Goal: Information Seeking & Learning: Learn about a topic

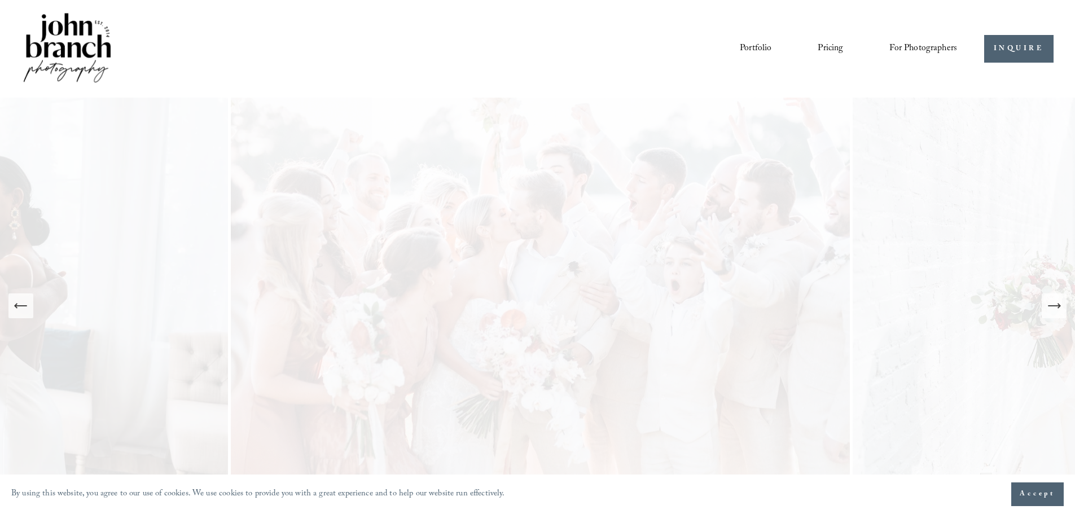
click at [1054, 313] on icon "Next Slide" at bounding box center [1054, 306] width 16 height 16
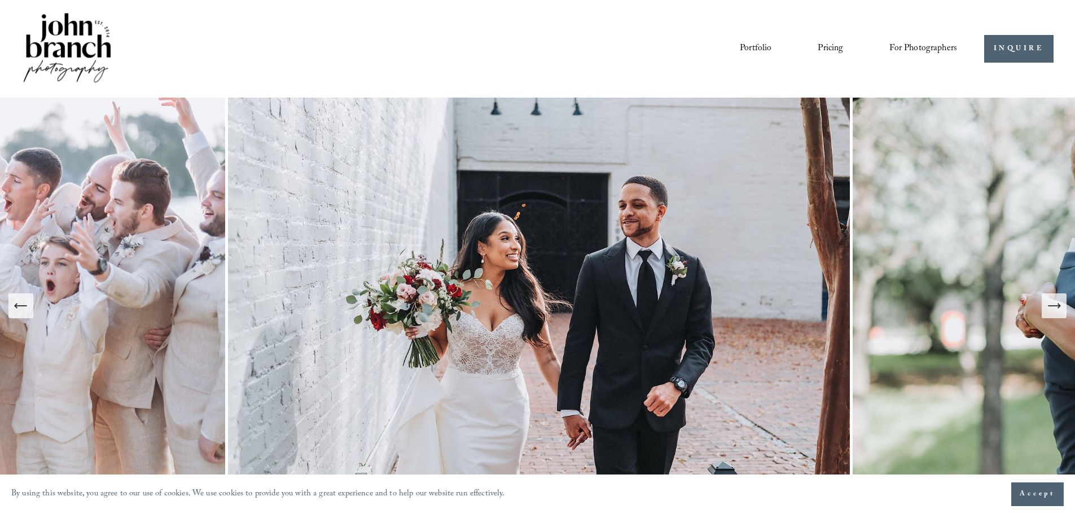
click at [1054, 313] on icon "Next Slide" at bounding box center [1054, 306] width 16 height 16
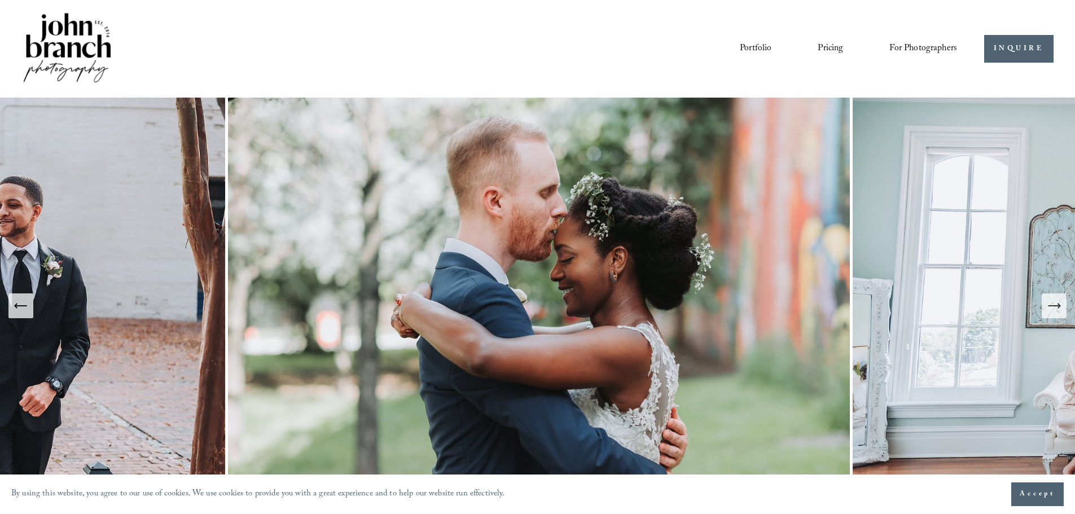
click at [1054, 313] on icon "Next Slide" at bounding box center [1054, 306] width 16 height 16
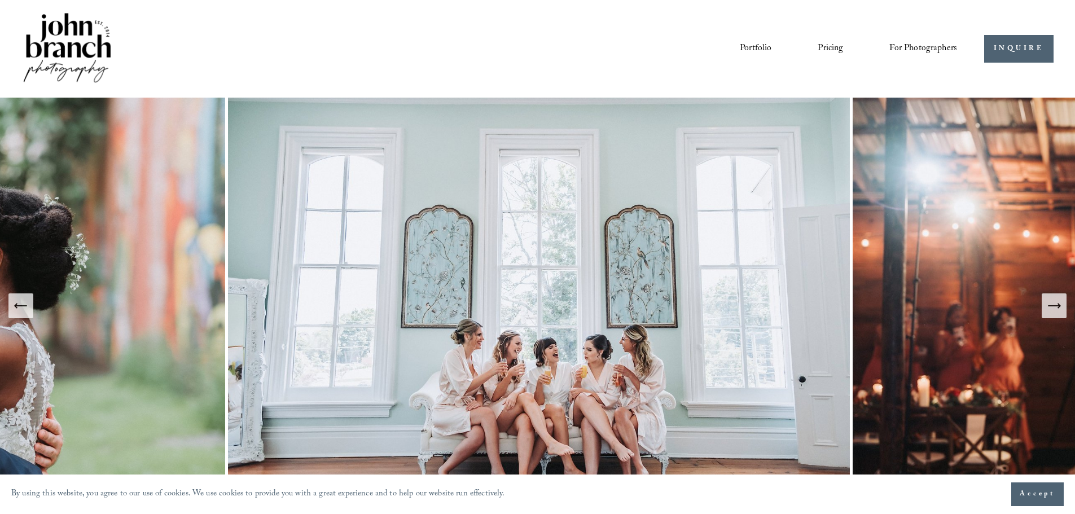
click at [1054, 313] on icon "Next Slide" at bounding box center [1054, 306] width 16 height 16
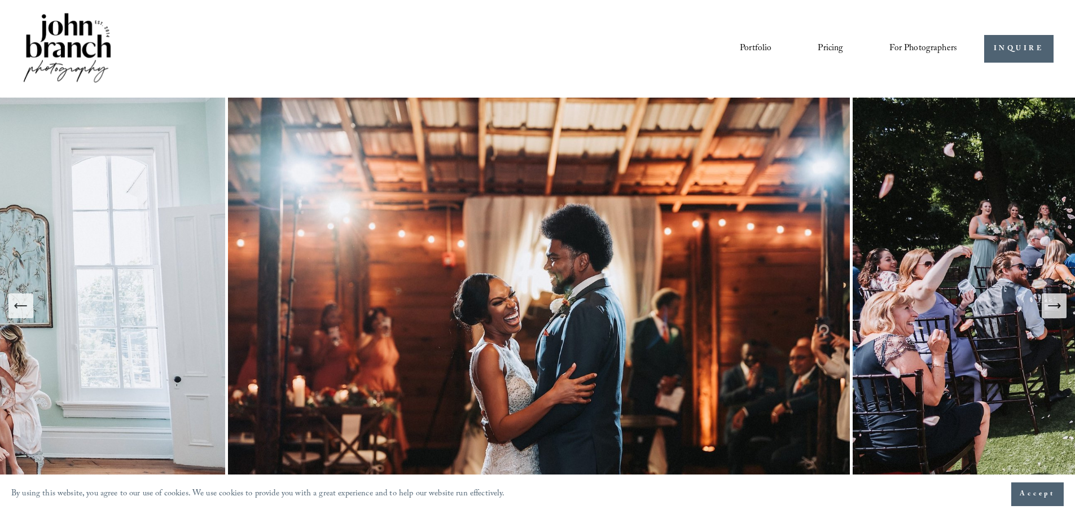
click at [1017, 494] on button "Accept" at bounding box center [1037, 494] width 52 height 24
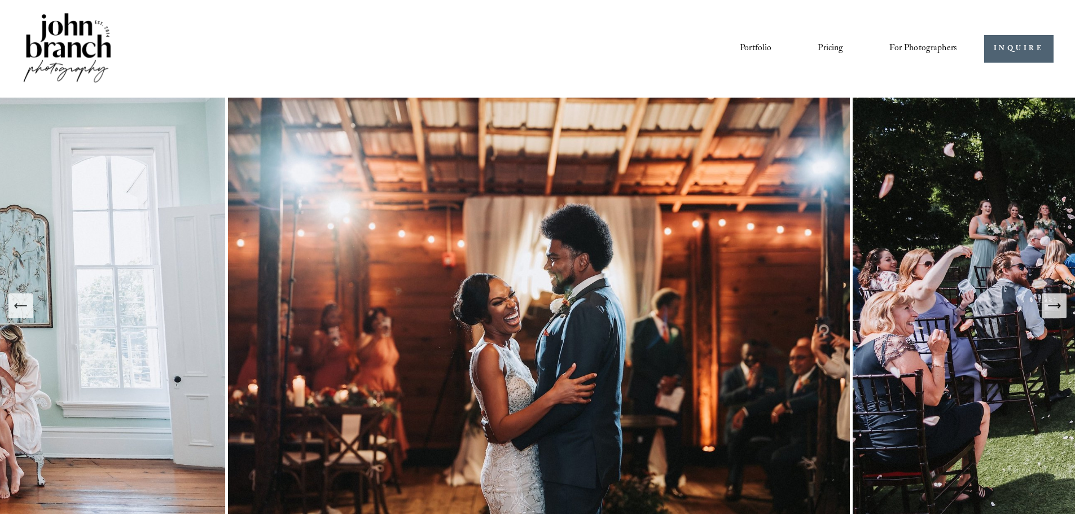
click at [1057, 309] on icon "Next Slide" at bounding box center [1054, 306] width 16 height 16
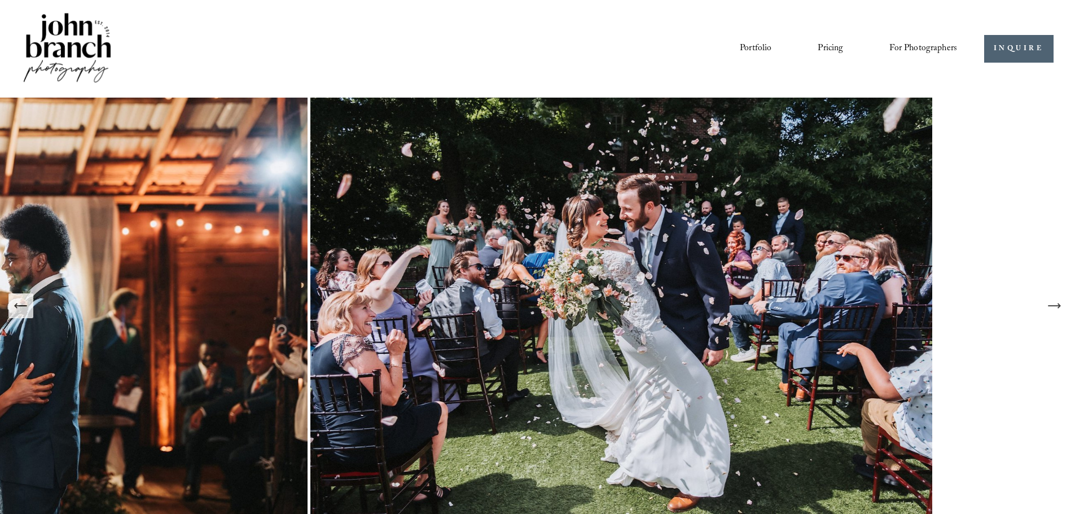
scroll to position [56, 0]
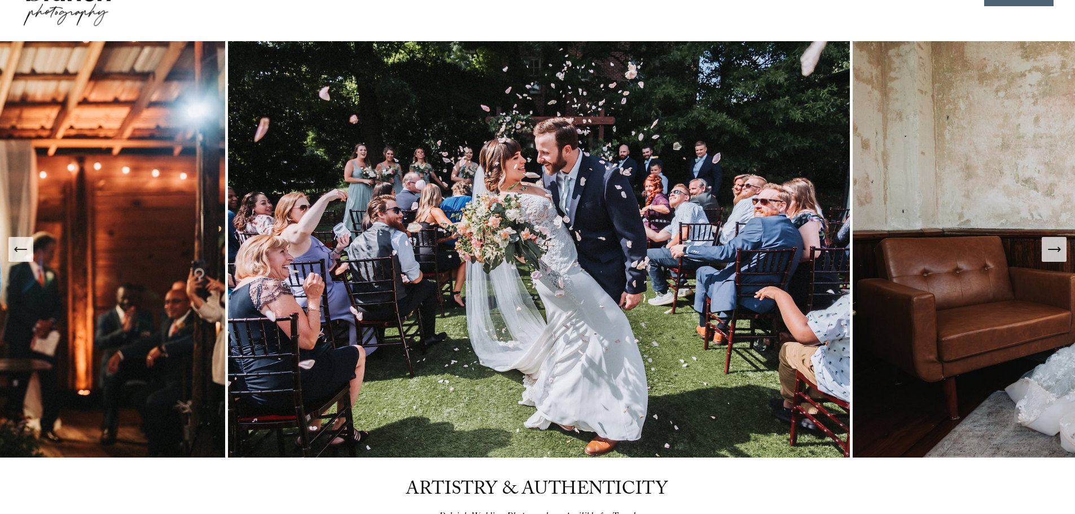
click at [1058, 253] on icon "Next Slide" at bounding box center [1054, 249] width 16 height 16
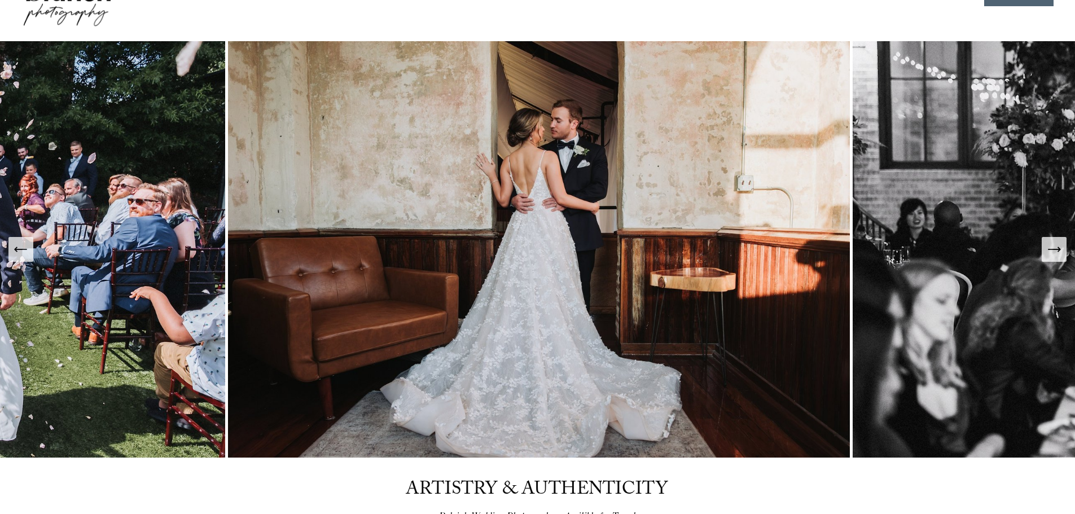
click at [1058, 253] on icon "Next Slide" at bounding box center [1054, 249] width 16 height 16
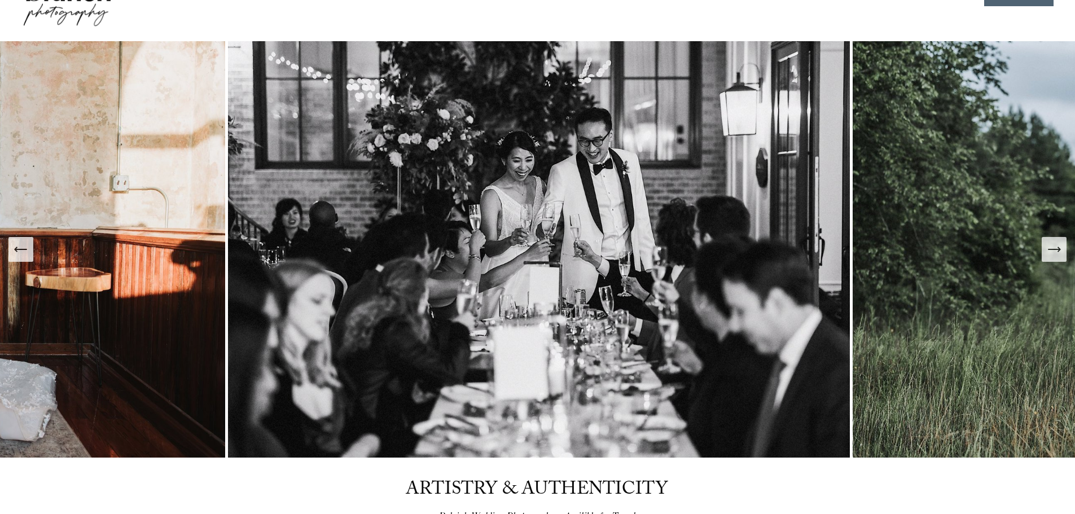
click at [1058, 253] on icon "Next Slide" at bounding box center [1054, 249] width 16 height 16
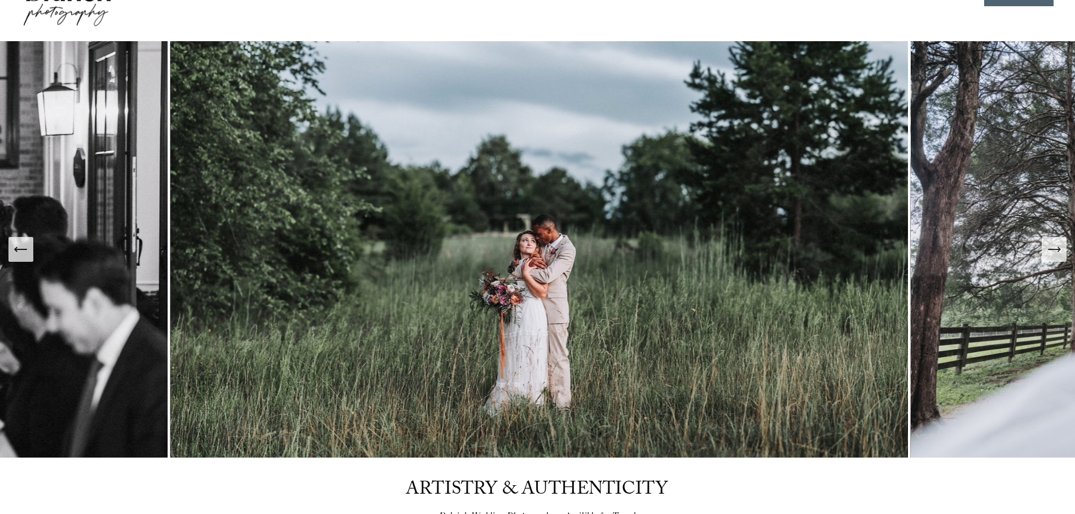
click at [1058, 253] on icon "Next Slide" at bounding box center [1054, 249] width 16 height 16
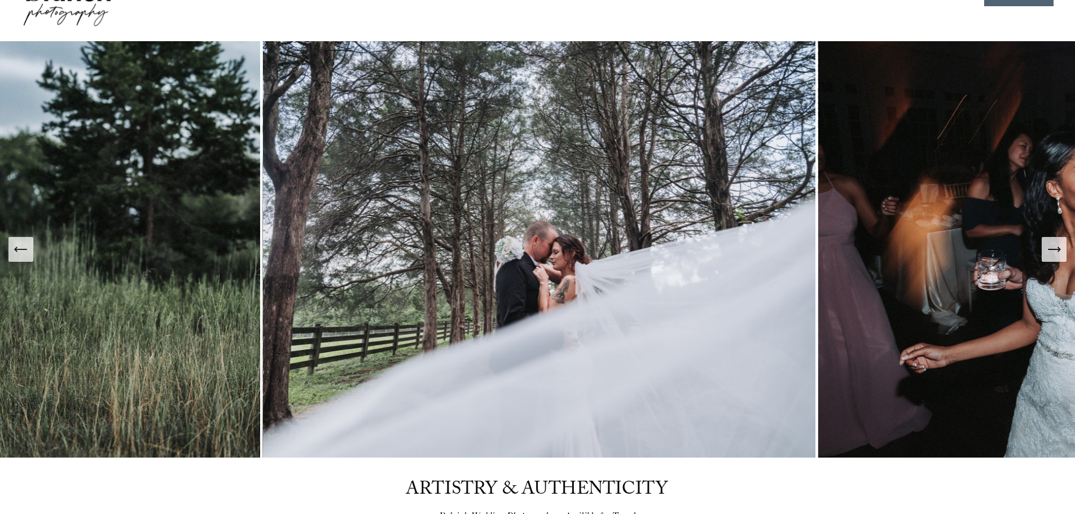
click at [1058, 253] on icon "Next Slide" at bounding box center [1054, 249] width 16 height 16
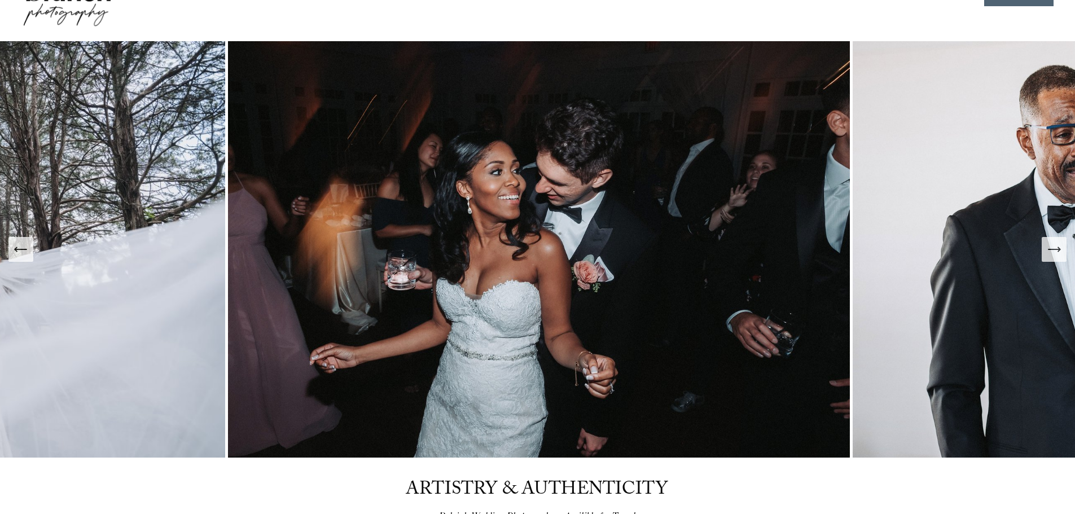
click at [1058, 253] on icon "Next Slide" at bounding box center [1054, 249] width 16 height 16
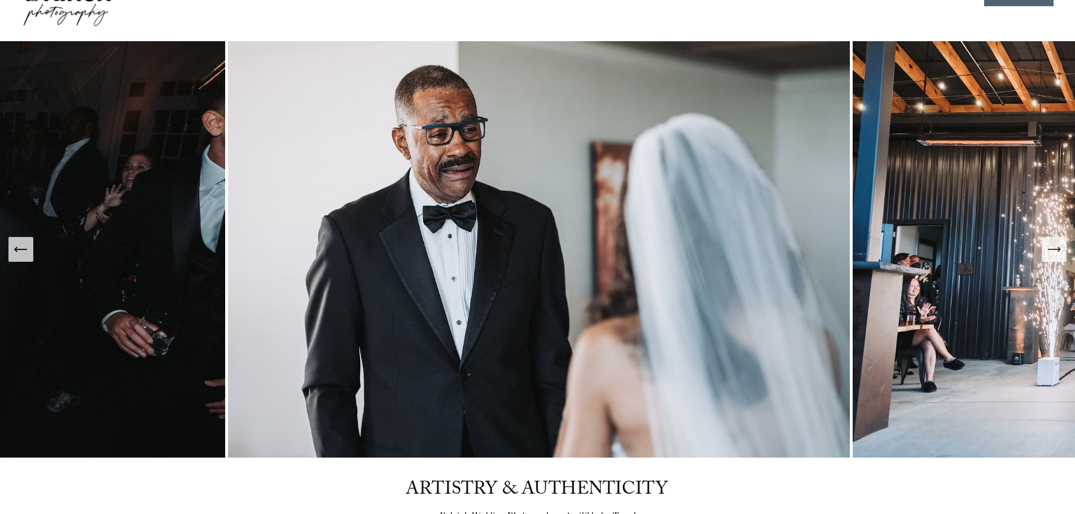
click at [1058, 253] on icon "Next Slide" at bounding box center [1054, 249] width 16 height 16
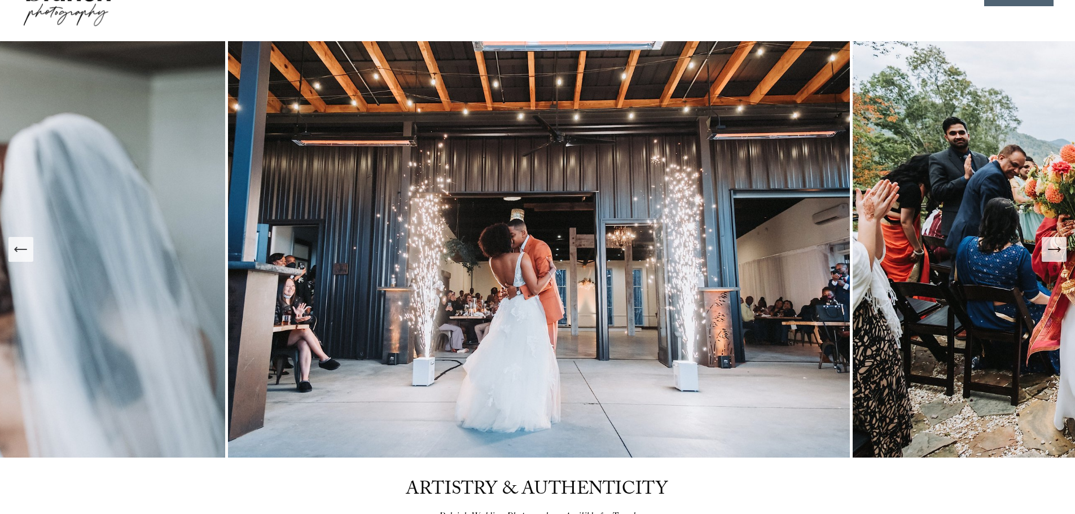
click at [1058, 253] on icon "Next Slide" at bounding box center [1054, 249] width 16 height 16
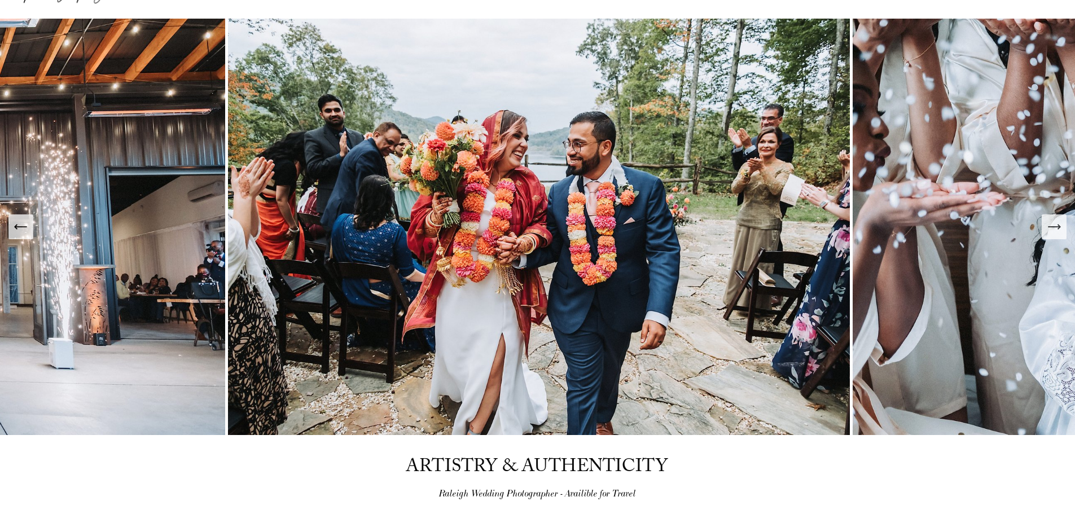
scroll to position [23, 0]
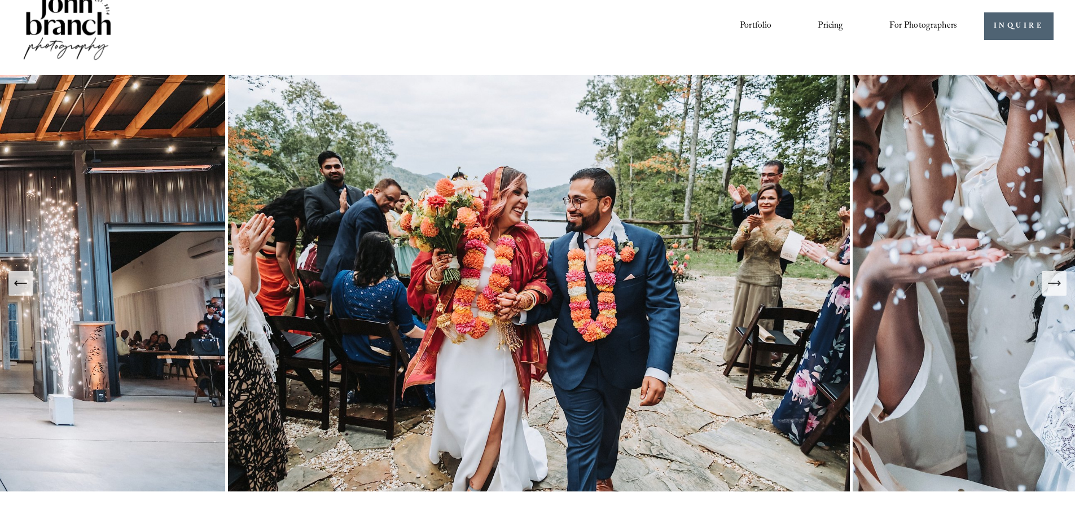
click at [1060, 292] on button "Next Slide" at bounding box center [1053, 283] width 25 height 25
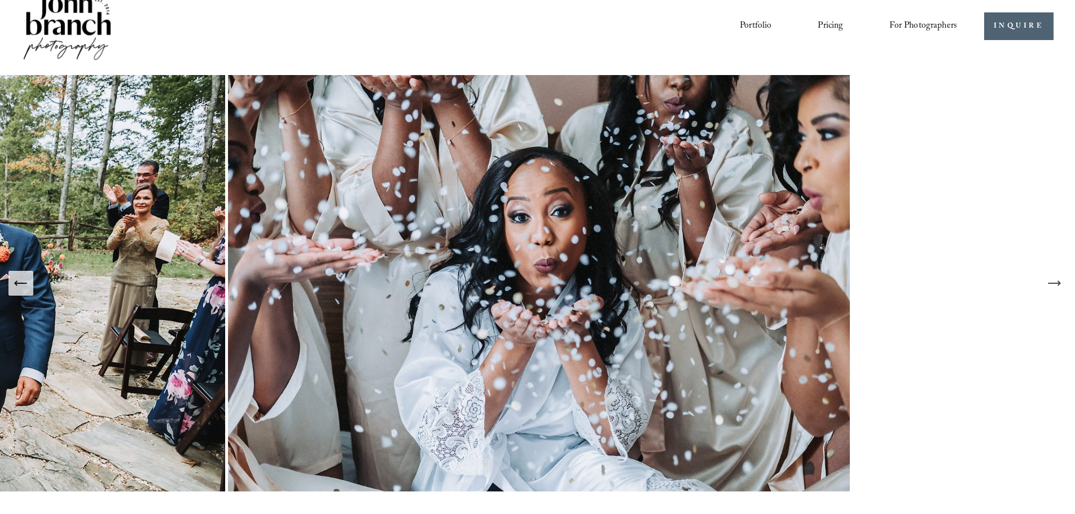
click at [1050, 289] on icon "Next Slide" at bounding box center [1054, 283] width 16 height 16
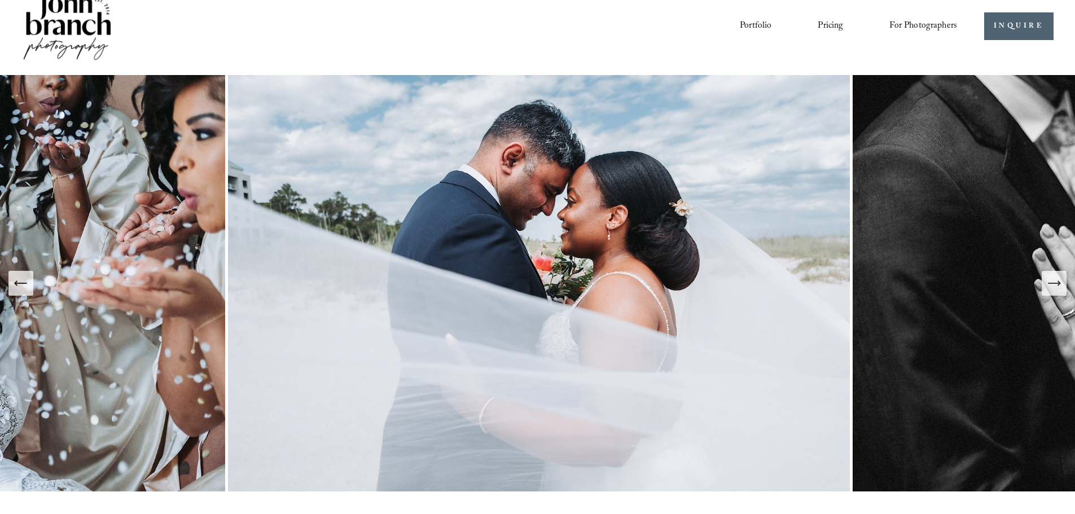
click at [1050, 289] on icon "Next Slide" at bounding box center [1054, 283] width 16 height 16
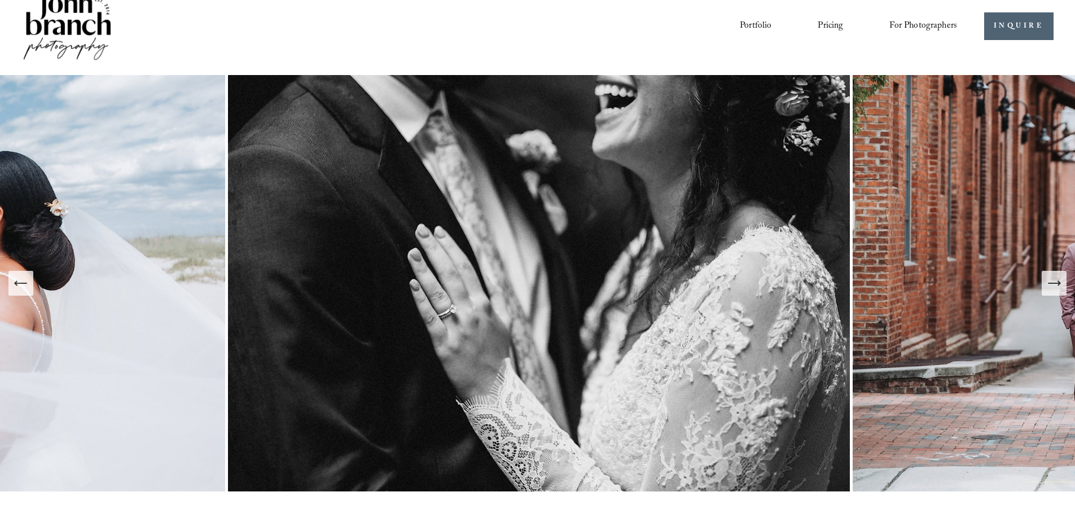
click at [1050, 289] on icon "Next Slide" at bounding box center [1054, 283] width 16 height 16
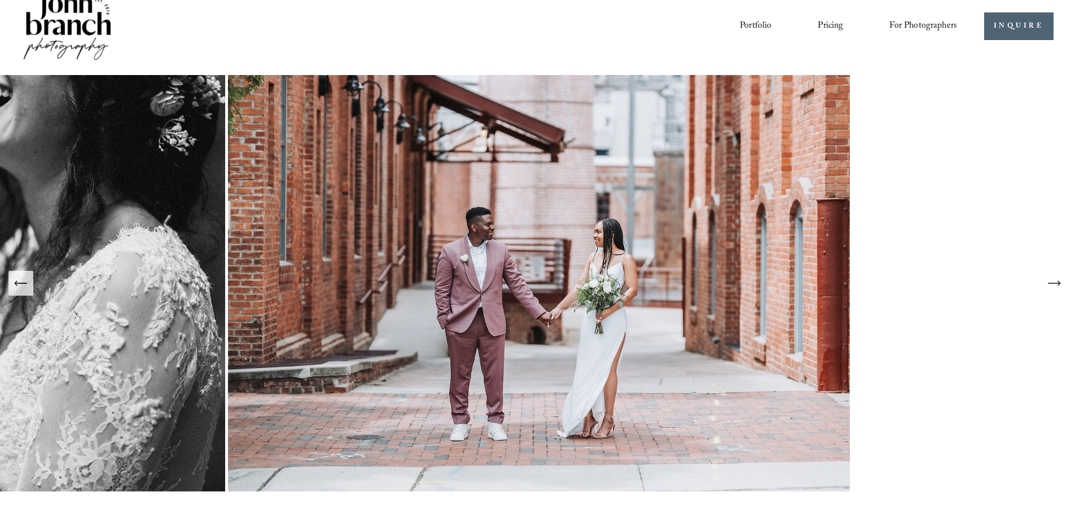
click at [1050, 289] on icon "Next Slide" at bounding box center [1054, 283] width 16 height 16
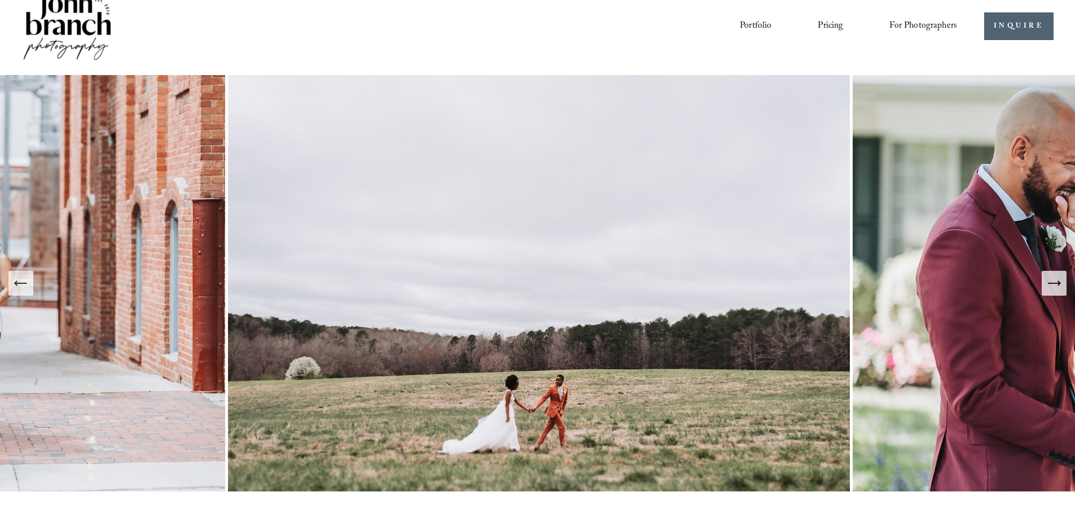
click at [1050, 289] on icon "Next Slide" at bounding box center [1054, 283] width 16 height 16
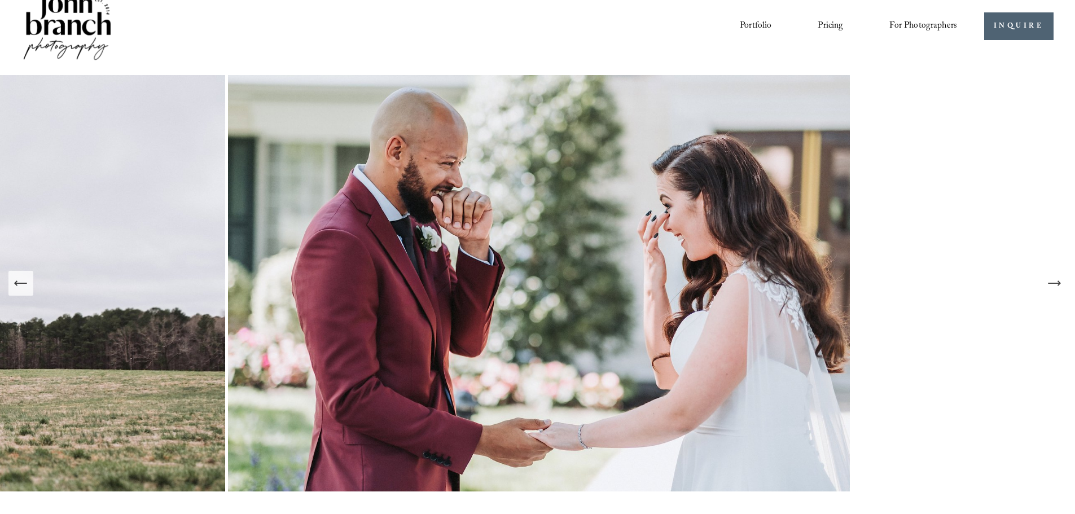
click at [1050, 289] on icon "Next Slide" at bounding box center [1054, 283] width 16 height 16
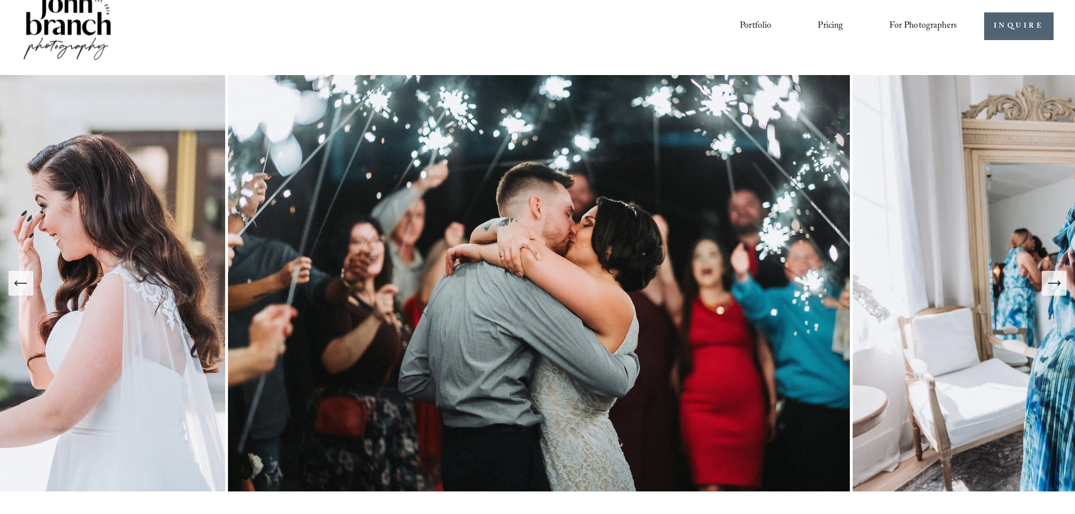
click at [1050, 289] on icon "Next Slide" at bounding box center [1054, 283] width 16 height 16
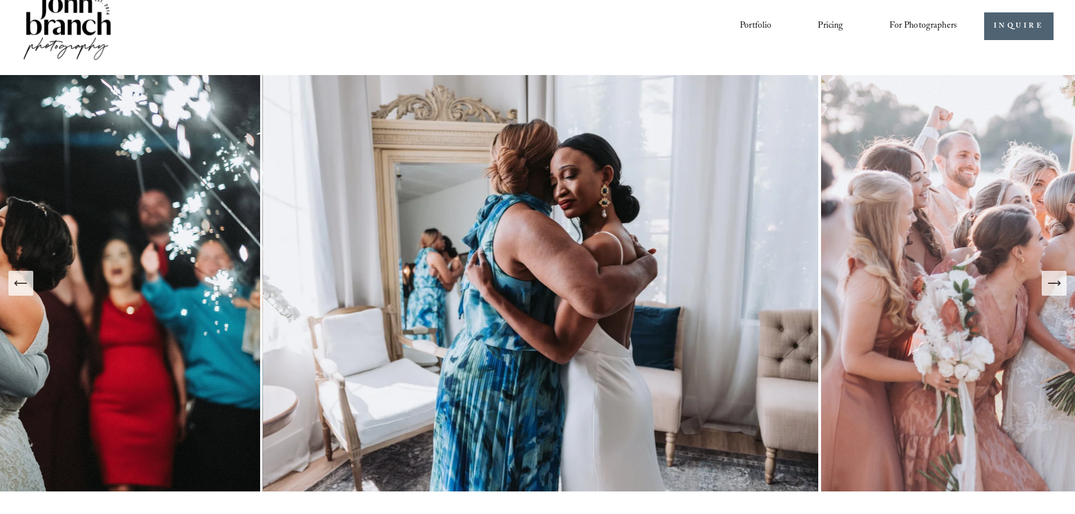
click at [25, 291] on icon "Previous Slide" at bounding box center [21, 283] width 16 height 16
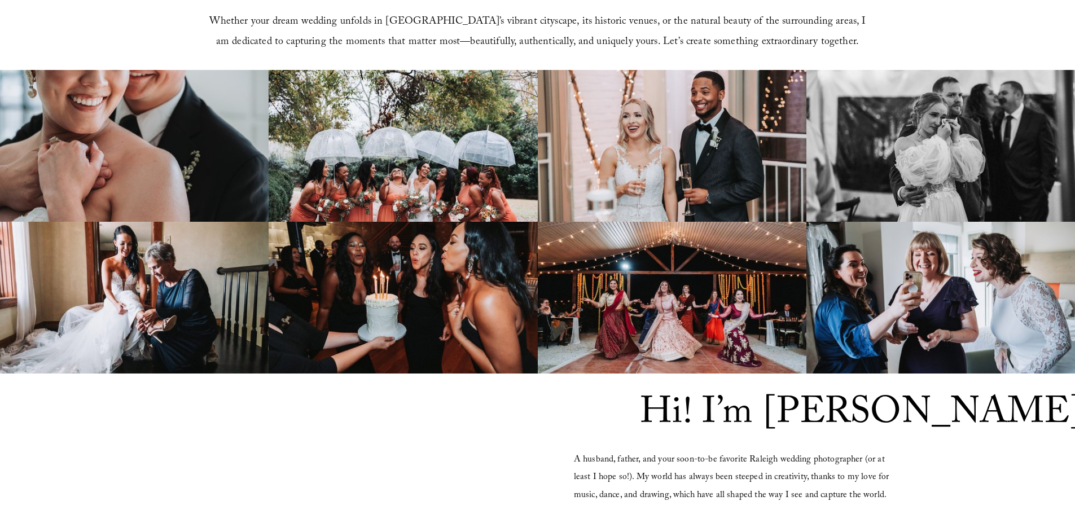
scroll to position [982, 0]
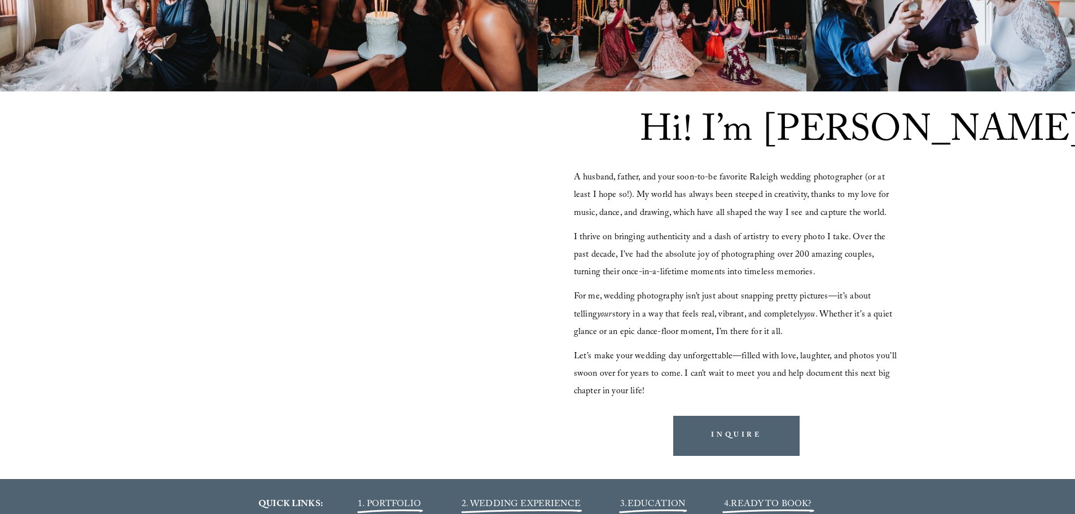
click at [249, 303] on div at bounding box center [339, 272] width 392 height 221
click at [182, 324] on div at bounding box center [339, 272] width 392 height 221
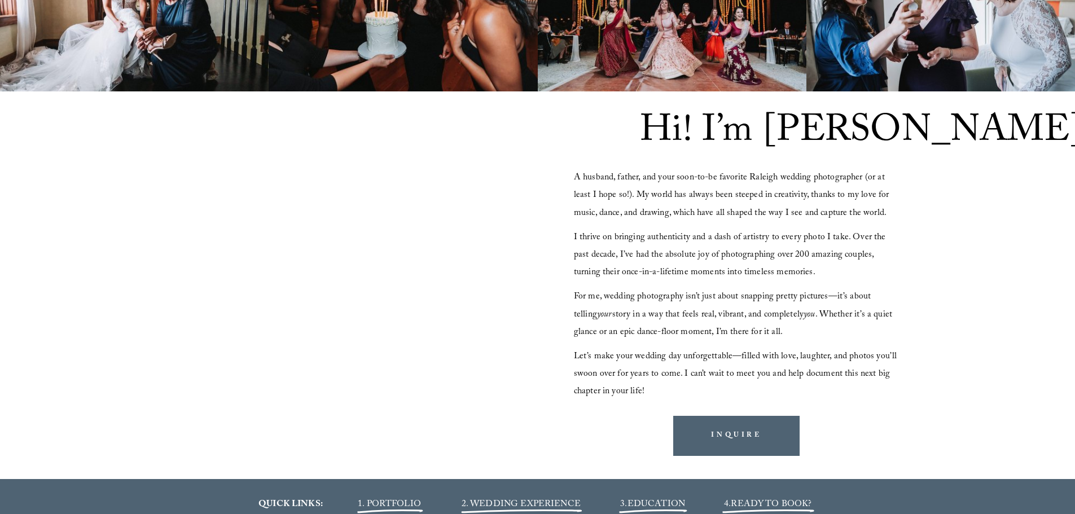
click at [182, 324] on div at bounding box center [339, 272] width 392 height 221
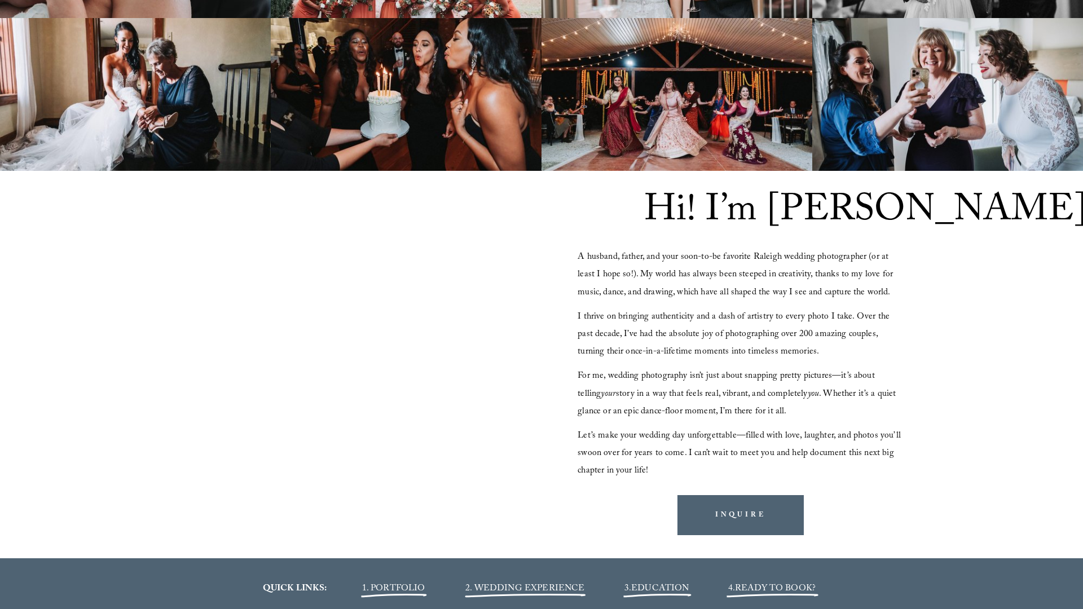
click at [182, 393] on div at bounding box center [343, 352] width 392 height 221
click at [182, 393] on div at bounding box center [541, 304] width 1083 height 609
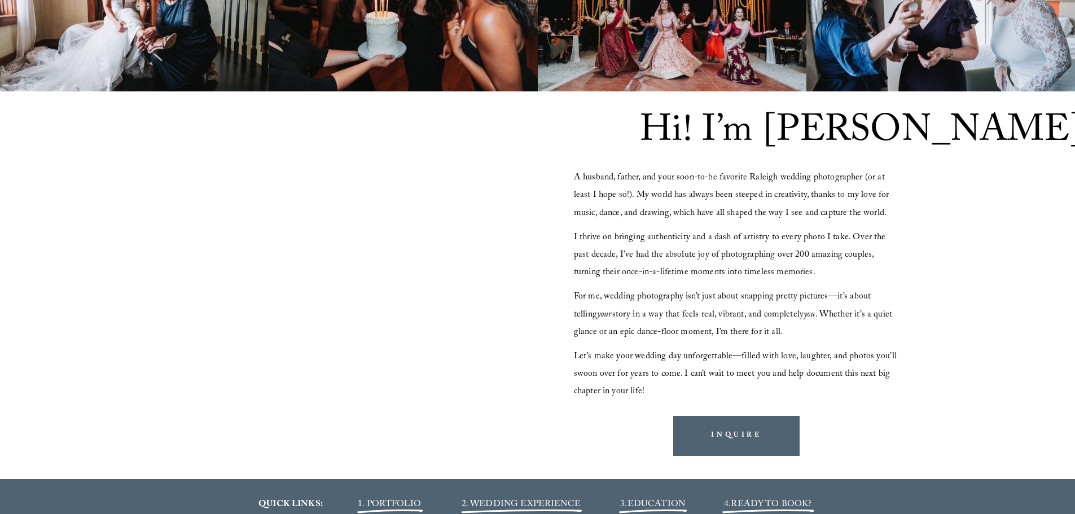
click at [216, 285] on div at bounding box center [339, 272] width 392 height 221
click at [217, 284] on div at bounding box center [339, 272] width 392 height 221
click at [202, 293] on div at bounding box center [339, 272] width 392 height 221
click at [160, 184] on div at bounding box center [339, 272] width 392 height 221
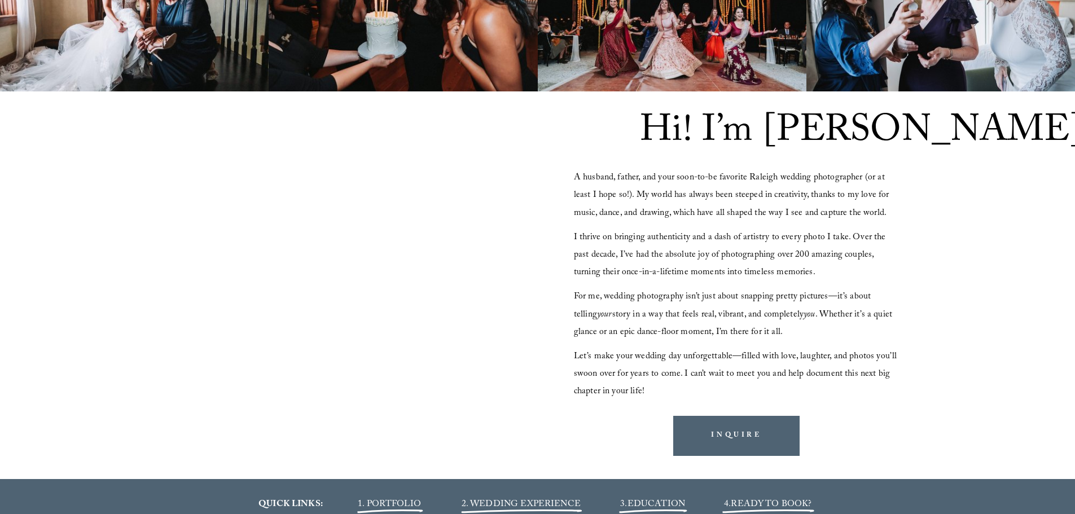
click at [160, 184] on div at bounding box center [339, 272] width 392 height 221
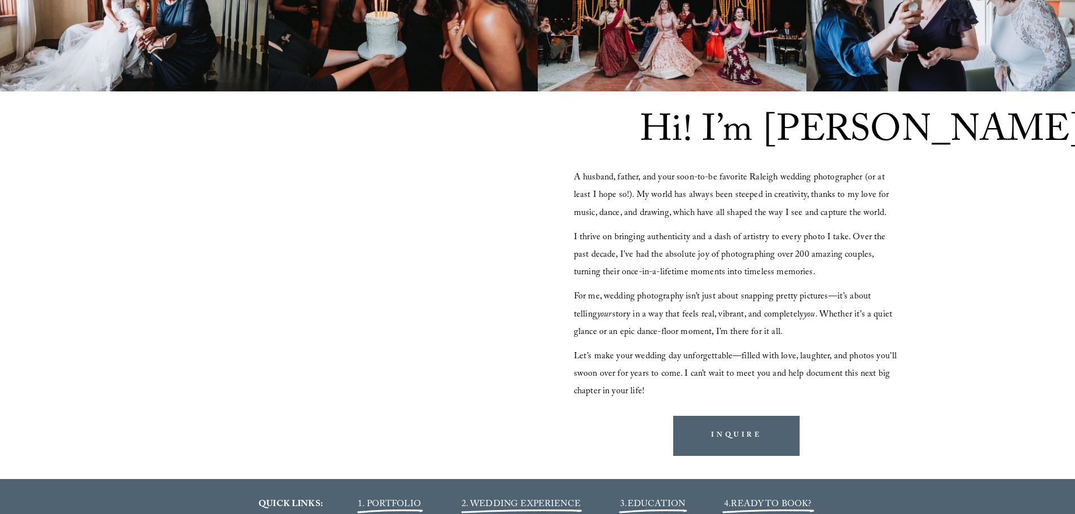
click at [160, 184] on div at bounding box center [339, 272] width 392 height 221
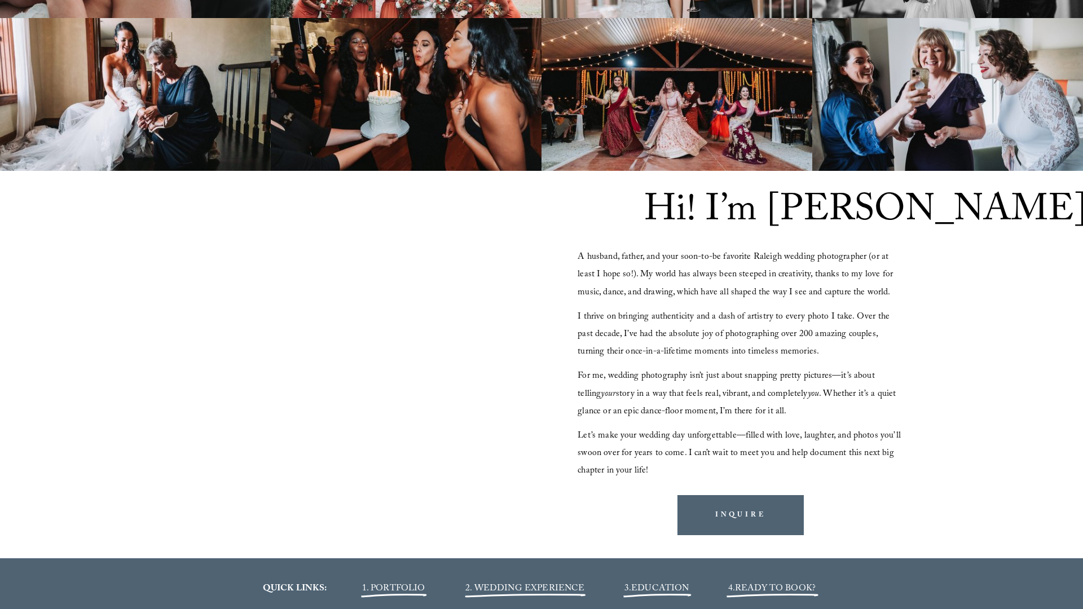
click at [538, 353] on div at bounding box center [343, 352] width 392 height 221
click at [894, 341] on div at bounding box center [541, 304] width 1083 height 609
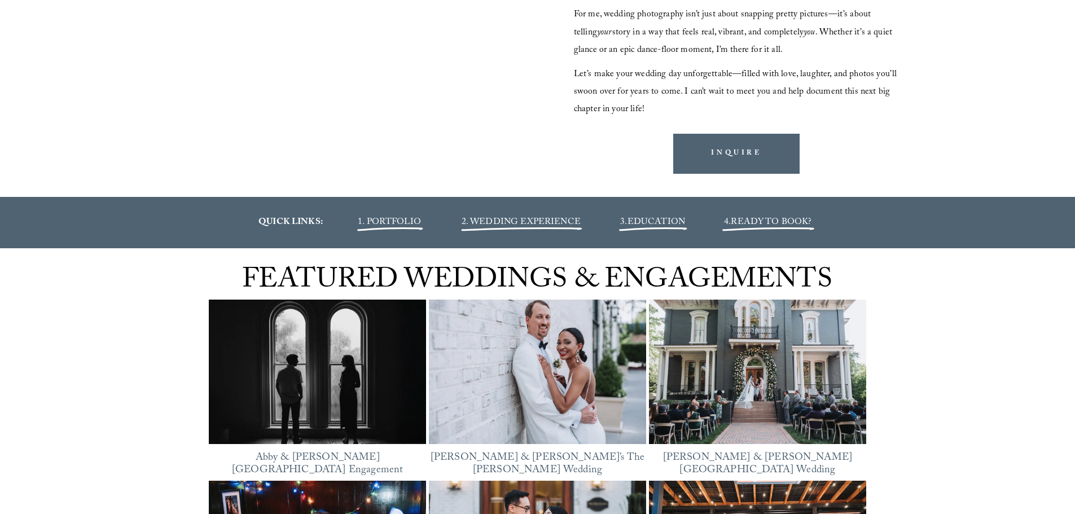
scroll to position [1320, 0]
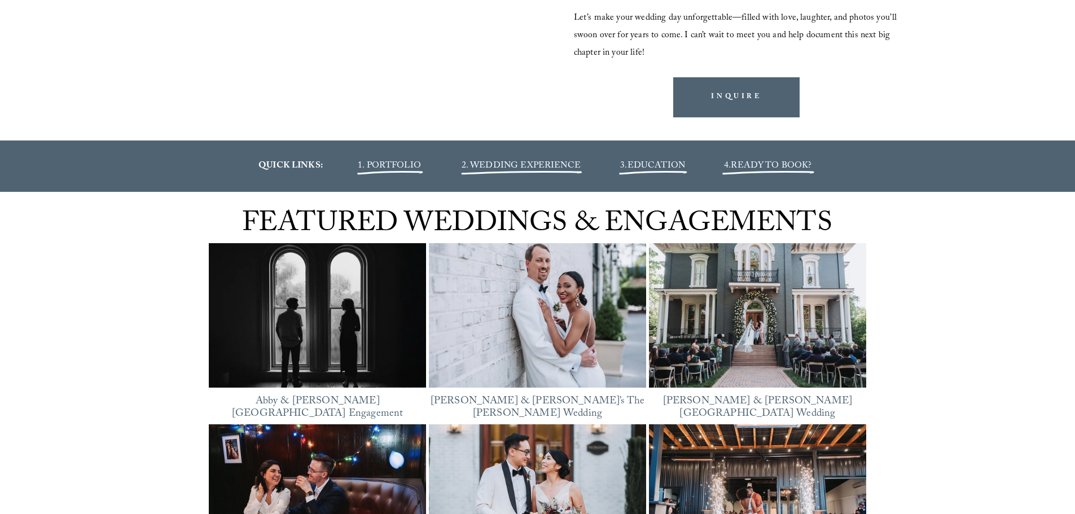
click at [505, 156] on div "QUICK LINKS: 1. PORTFOLIO 2. WEDDING EXPERIENCE 3. EDUCATION 4. READY TO BOOK?" at bounding box center [537, 166] width 1075 height 39
click at [500, 169] on span "2. WEDDING EXPERIENCE" at bounding box center [520, 166] width 119 height 15
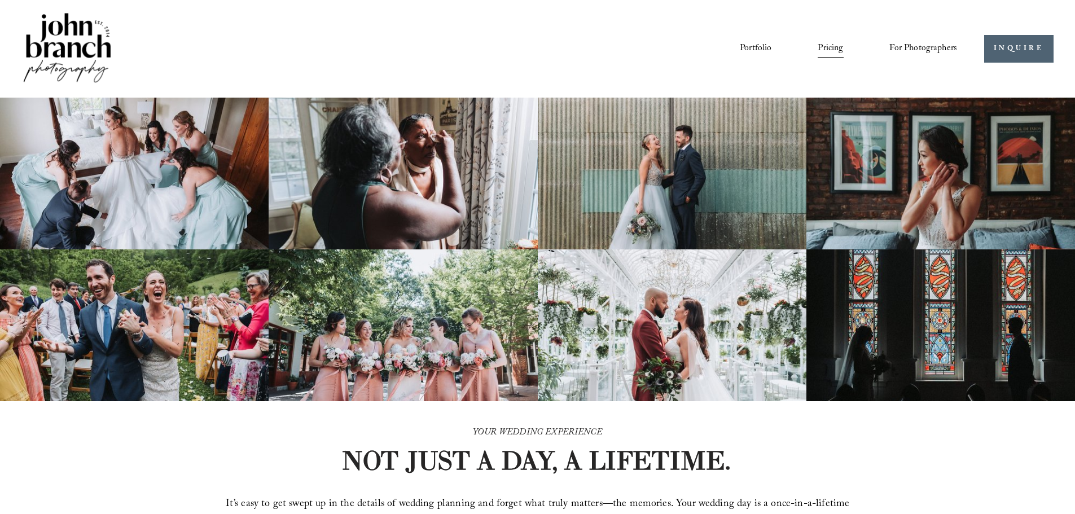
drag, startPoint x: 987, startPoint y: -68, endPoint x: 934, endPoint y: 30, distance: 111.8
click at [831, 55] on link "Pricing" at bounding box center [829, 48] width 25 height 19
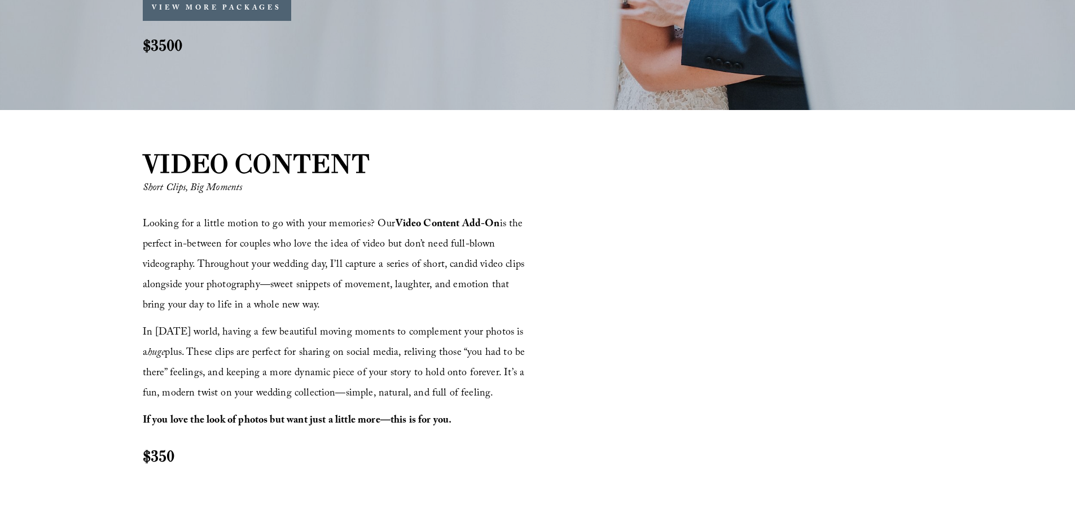
scroll to position [1580, 0]
